Goal: Task Accomplishment & Management: Use online tool/utility

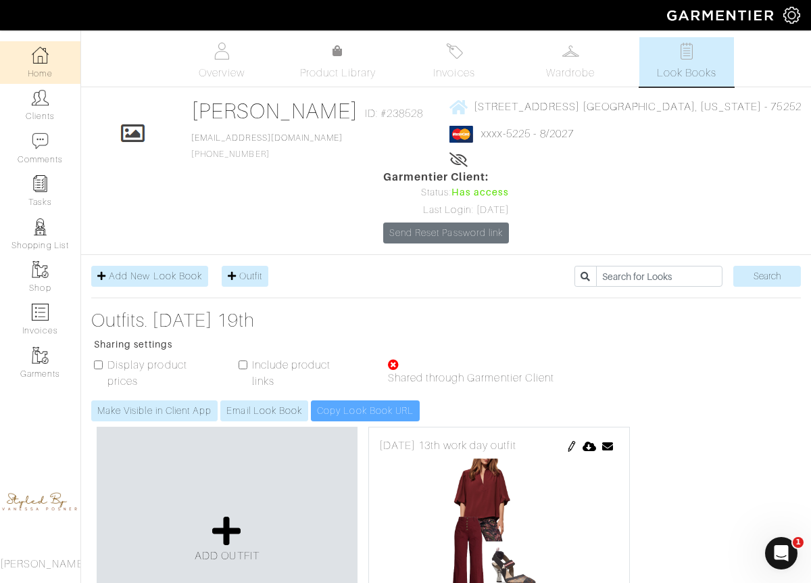
click at [32, 66] on link "Home" at bounding box center [40, 62] width 80 height 43
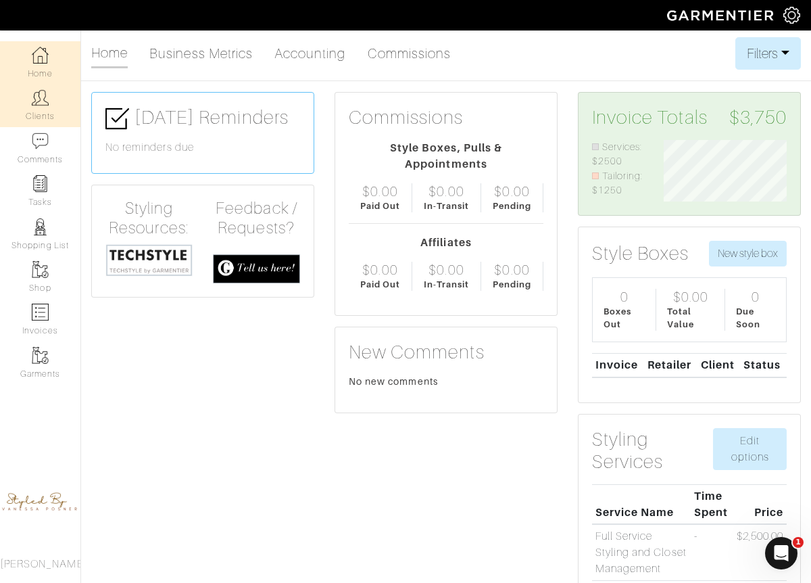
click at [43, 99] on img at bounding box center [40, 97] width 17 height 17
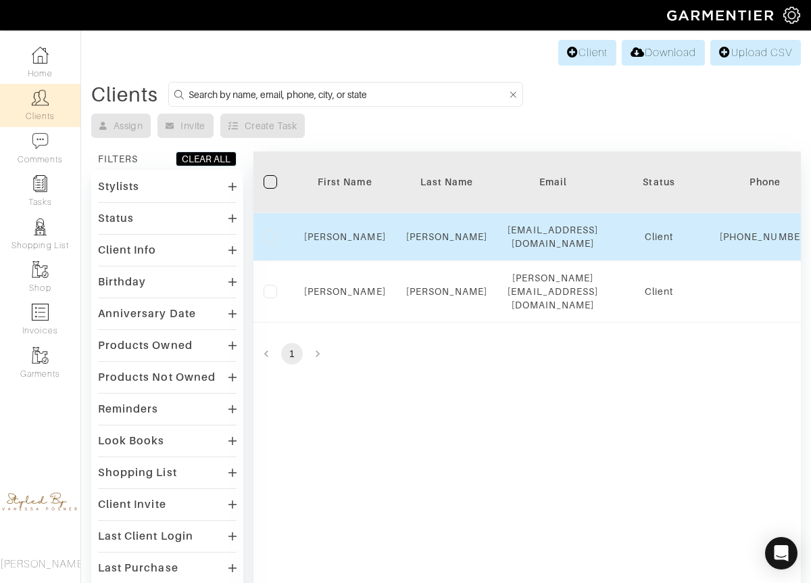
click at [357, 251] on td "[PERSON_NAME]" at bounding box center [345, 237] width 102 height 48
click at [348, 240] on link "[PERSON_NAME]" at bounding box center [345, 236] width 82 height 11
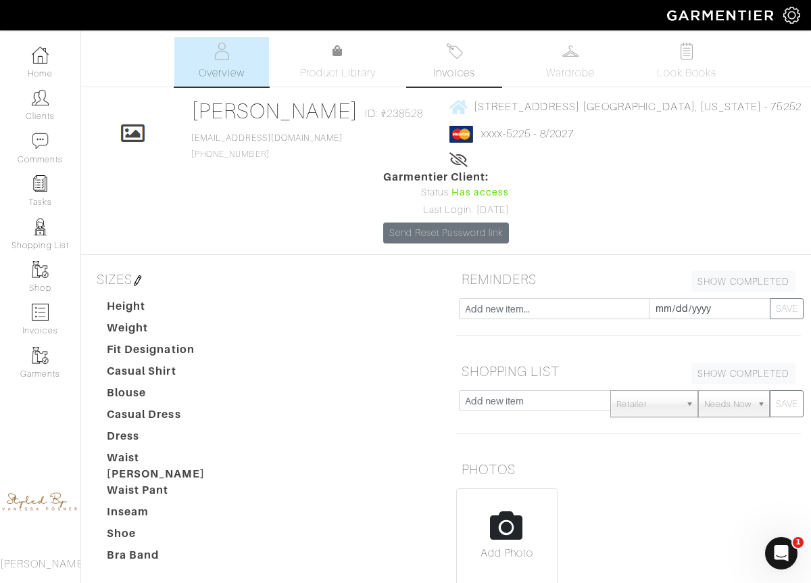
click at [450, 59] on link "Invoices" at bounding box center [454, 61] width 95 height 49
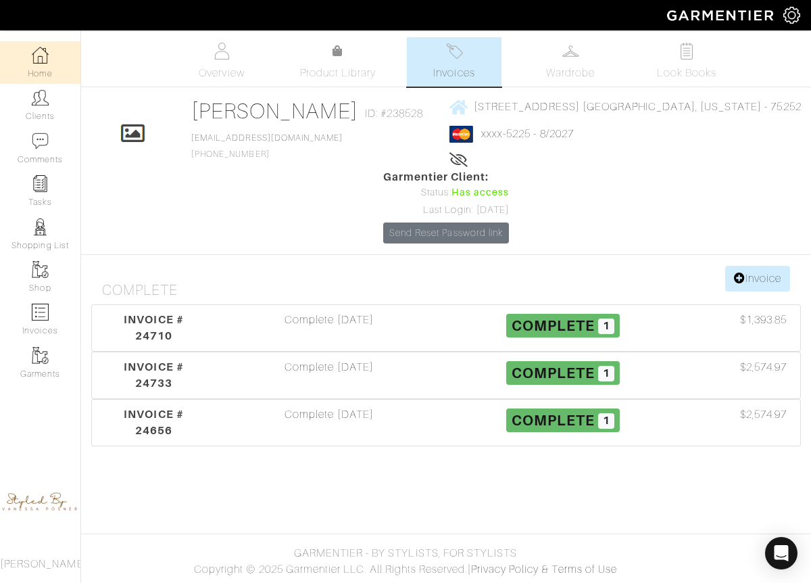
click at [41, 71] on link "Home" at bounding box center [40, 62] width 80 height 43
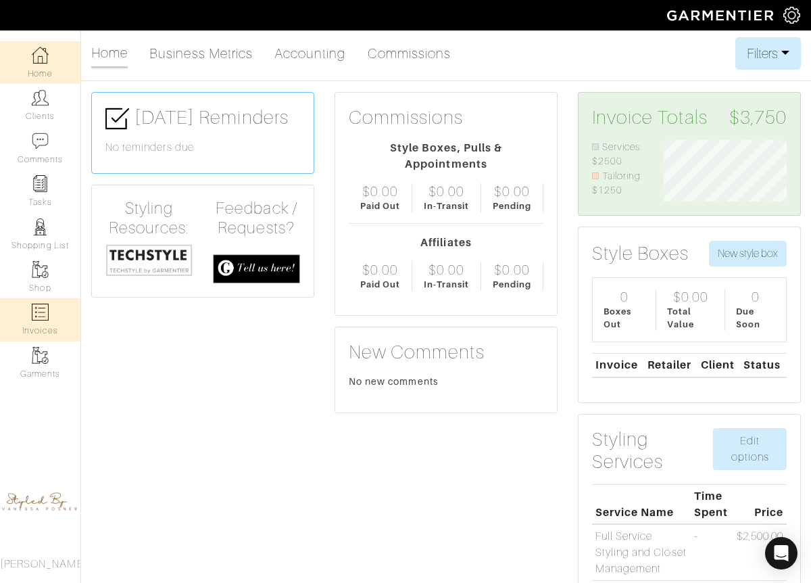
scroll to position [87, 143]
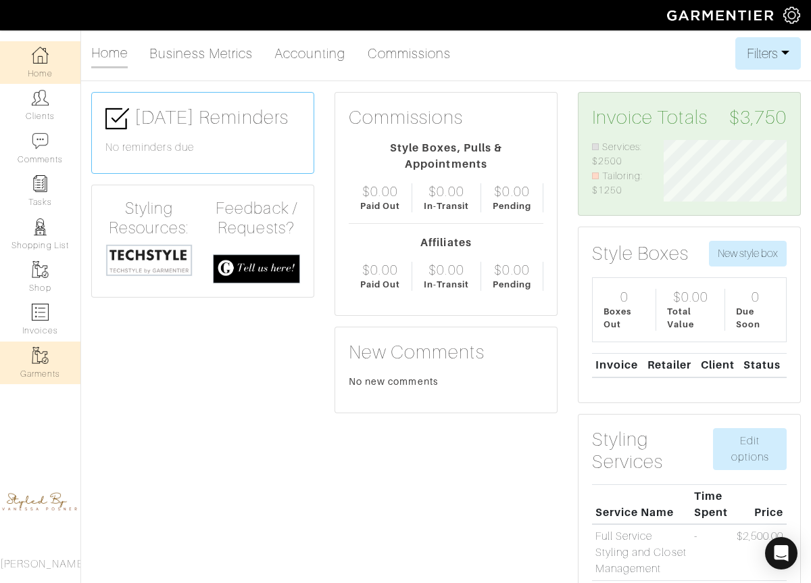
click at [27, 363] on link "Garments" at bounding box center [40, 362] width 80 height 43
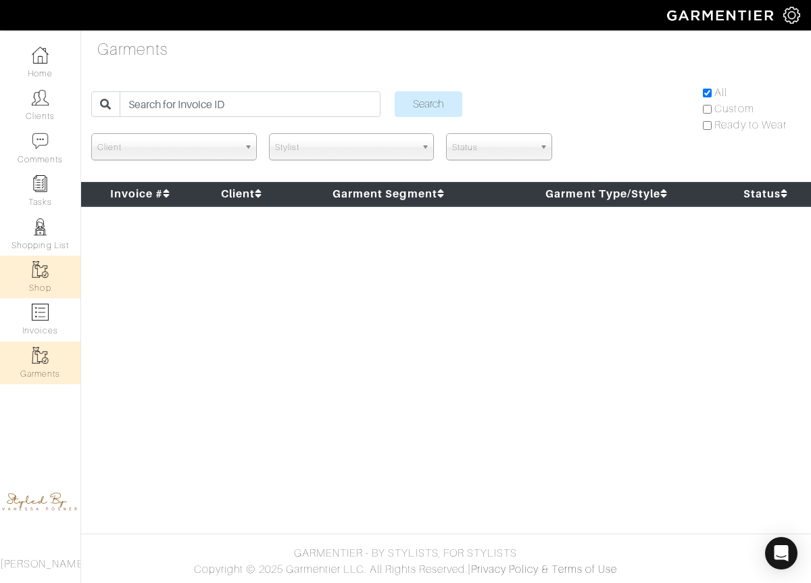
click at [45, 276] on img at bounding box center [40, 269] width 17 height 17
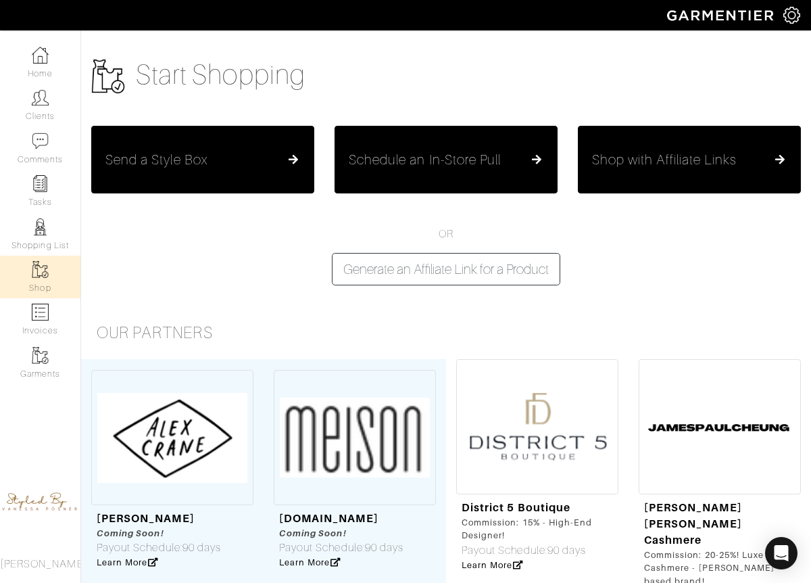
scroll to position [9, 0]
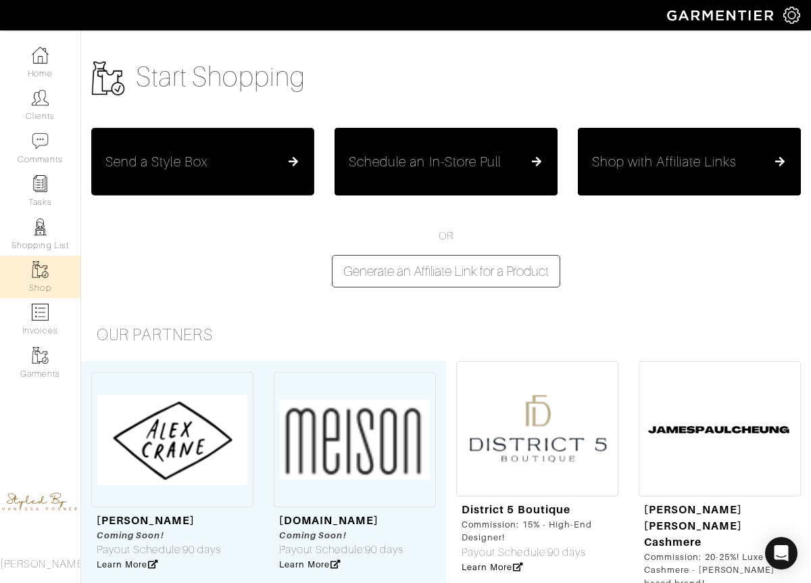
click at [266, 151] on button "Send a Style Box" at bounding box center [202, 162] width 223 height 68
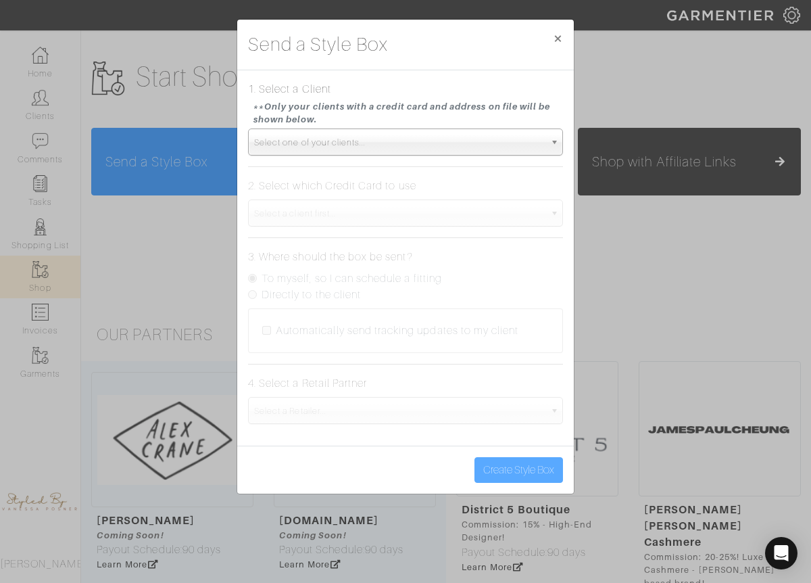
click at [299, 149] on span "Select one of your clients..." at bounding box center [399, 142] width 291 height 27
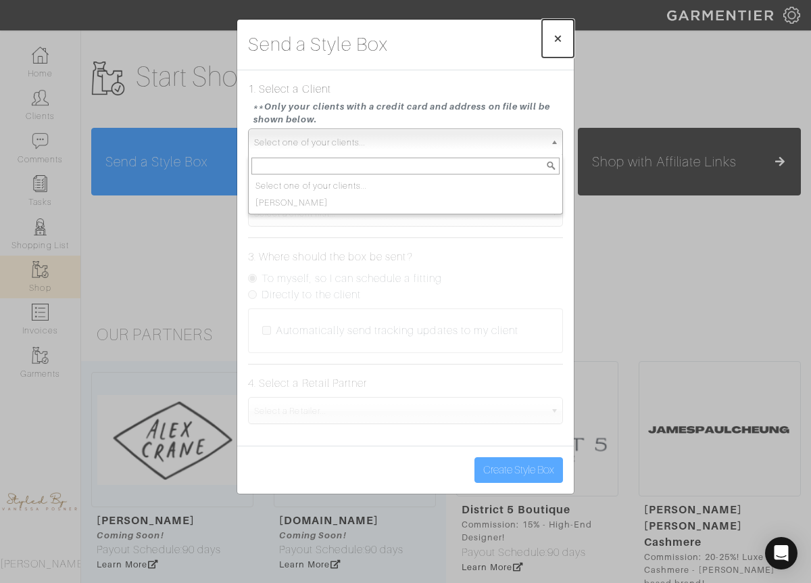
click at [556, 34] on span "×" at bounding box center [558, 38] width 10 height 18
